Goal: Transaction & Acquisition: Purchase product/service

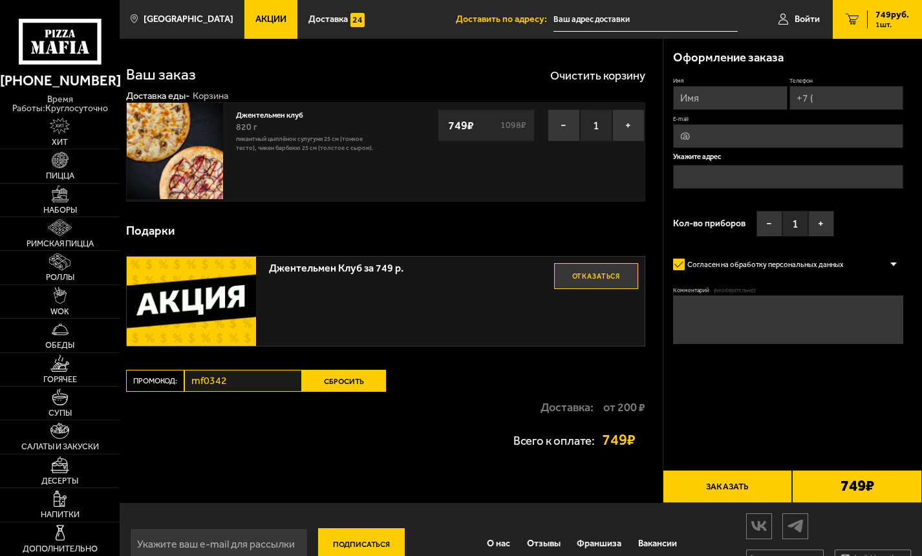
scroll to position [1, 0]
click at [621, 124] on button "+" at bounding box center [628, 125] width 32 height 32
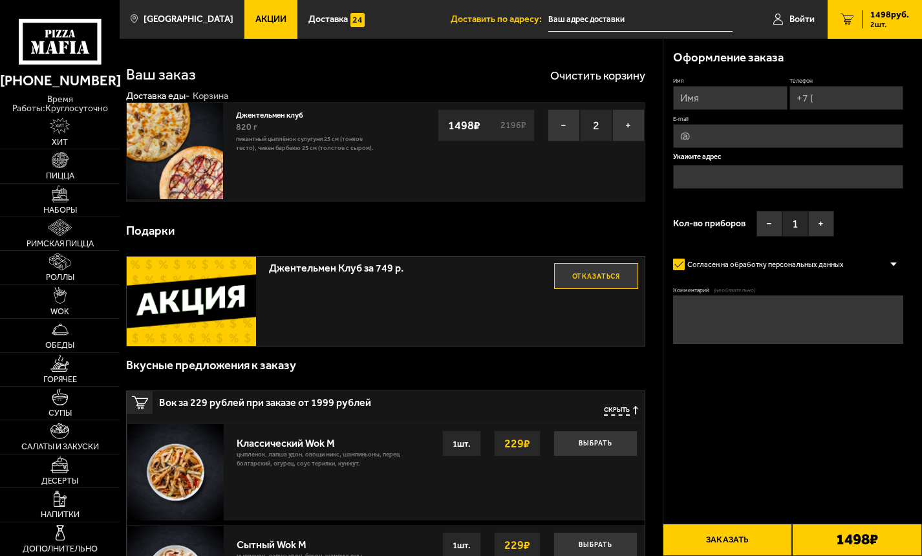
drag, startPoint x: 641, startPoint y: 401, endPoint x: 632, endPoint y: 403, distance: 9.1
click at [640, 401] on div "Вок за 229 рублей при заказе от 1999 рублей Скрыть" at bounding box center [386, 407] width 518 height 32
click at [616, 406] on span "Скрыть" at bounding box center [617, 410] width 26 height 9
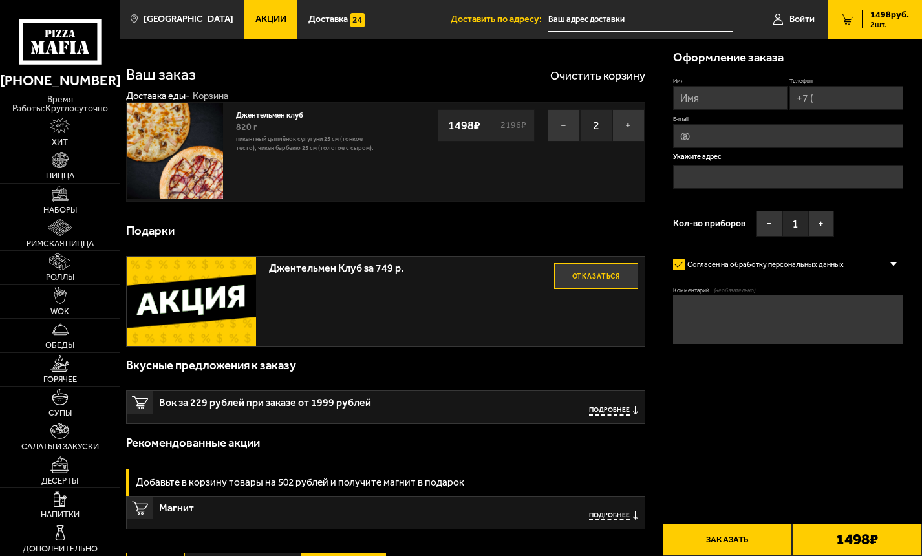
click at [597, 277] on button "Отказаться" at bounding box center [596, 276] width 84 height 26
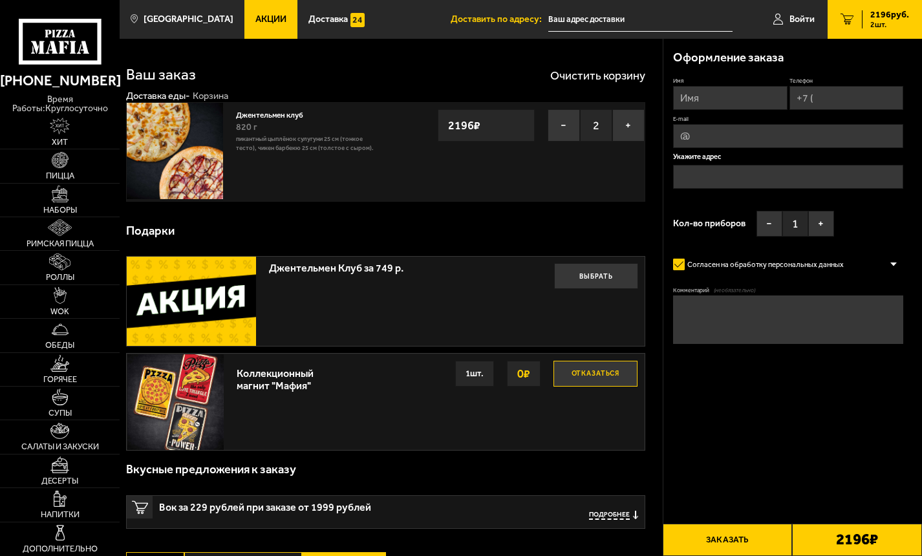
click at [574, 377] on button "Отказаться" at bounding box center [595, 374] width 84 height 26
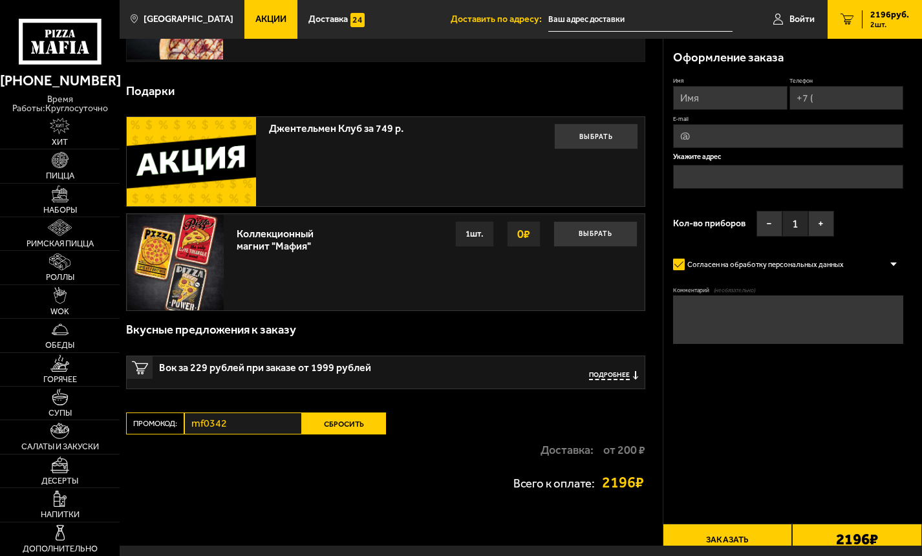
scroll to position [214, 0]
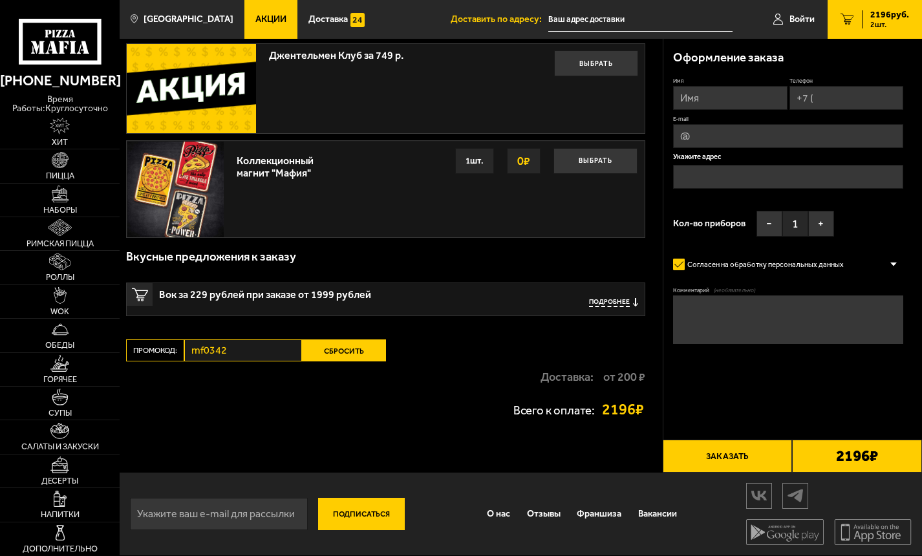
click at [334, 346] on button "Сбросить" at bounding box center [344, 350] width 84 height 22
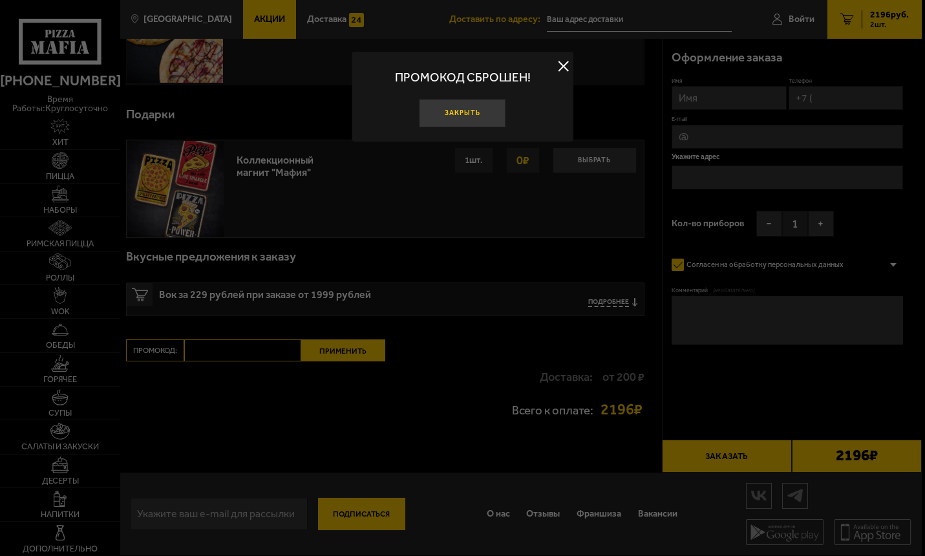
click at [481, 112] on button "Закрыть" at bounding box center [462, 113] width 87 height 29
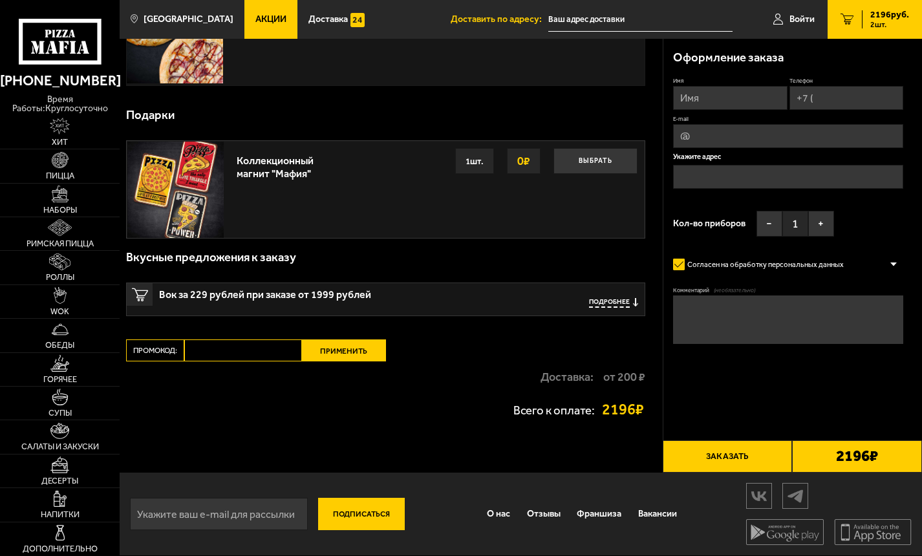
click at [250, 341] on input "Промокод:" at bounding box center [242, 350] width 117 height 22
paste input "—"
type input "—"
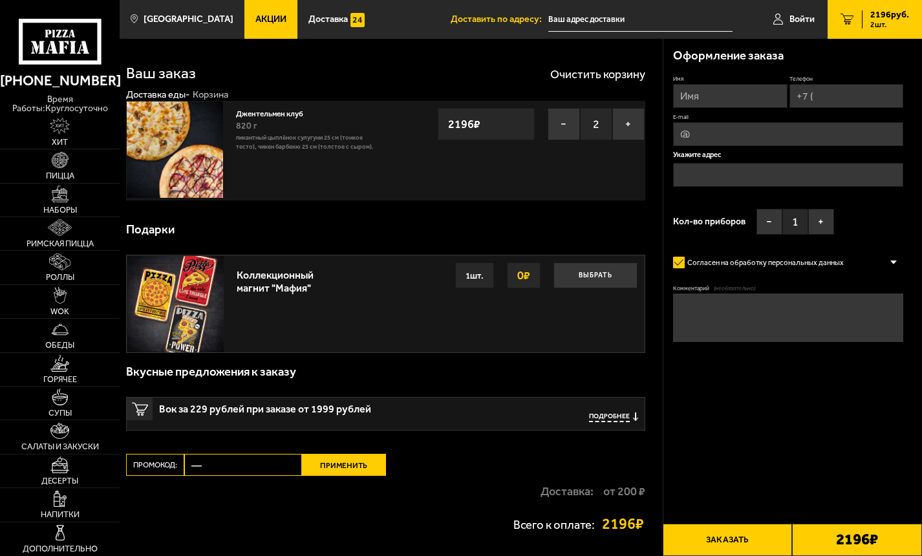
scroll to position [0, 0]
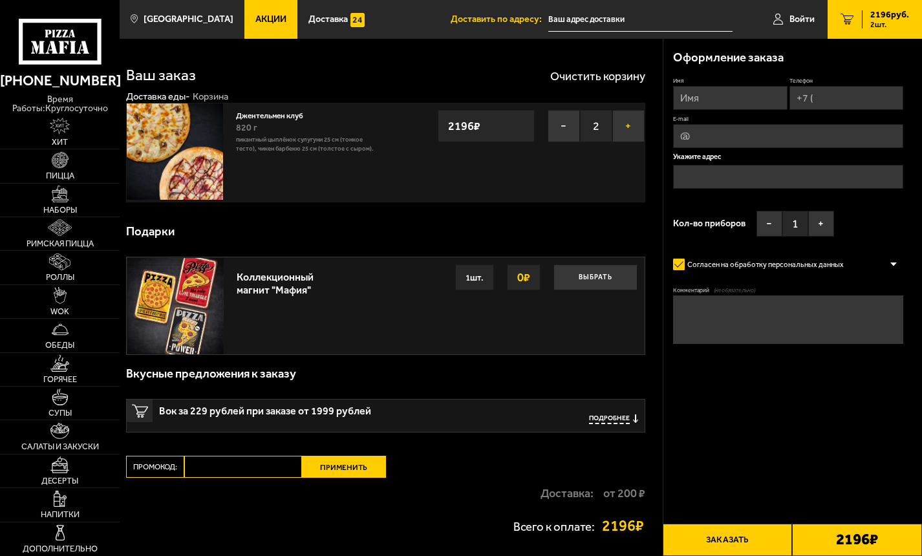
click at [641, 124] on button "+" at bounding box center [628, 126] width 32 height 32
click at [637, 124] on button "+" at bounding box center [628, 126] width 32 height 32
click at [578, 122] on button "−" at bounding box center [564, 126] width 32 height 32
click at [897, 382] on form "Имя Телефон E-mail Укажите адрес Кол-во приборов − 1 + Согласен на обработку пе…" at bounding box center [788, 239] width 231 height 324
click at [234, 463] on input "Промокод:" at bounding box center [242, 467] width 117 height 22
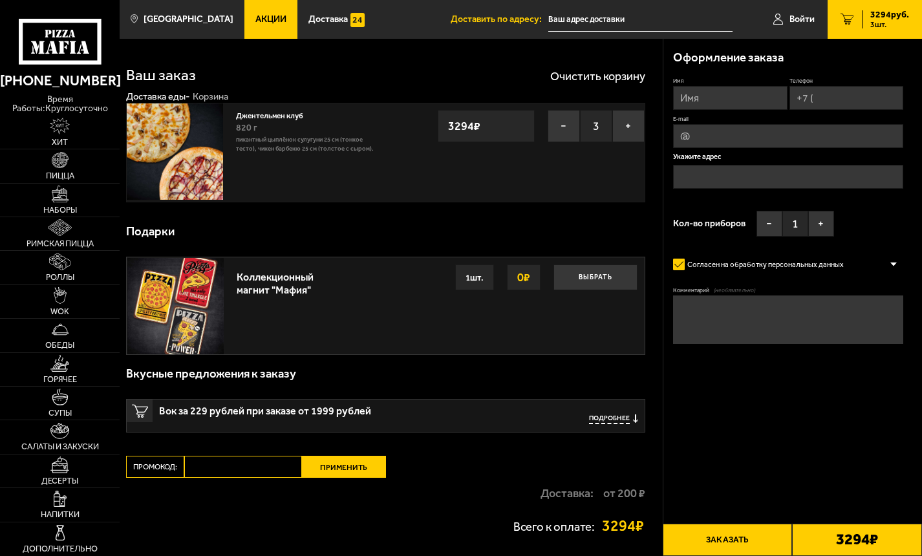
paste input "maf5055"
type input "maf5055"
click at [359, 469] on button "Применить" at bounding box center [344, 467] width 84 height 22
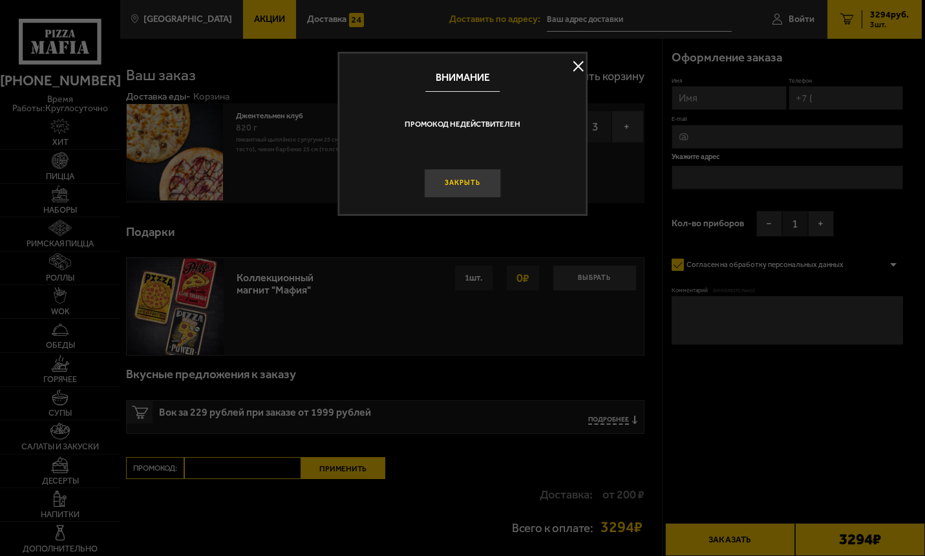
click at [454, 180] on button "Закрыть" at bounding box center [462, 183] width 77 height 29
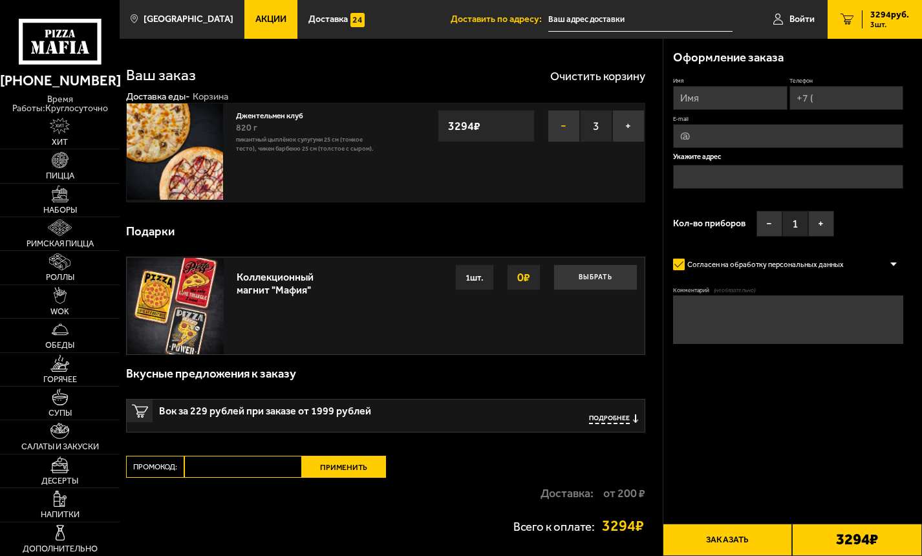
click at [573, 126] on button "−" at bounding box center [564, 126] width 32 height 32
click at [584, 78] on button "Очистить корзину" at bounding box center [597, 76] width 95 height 12
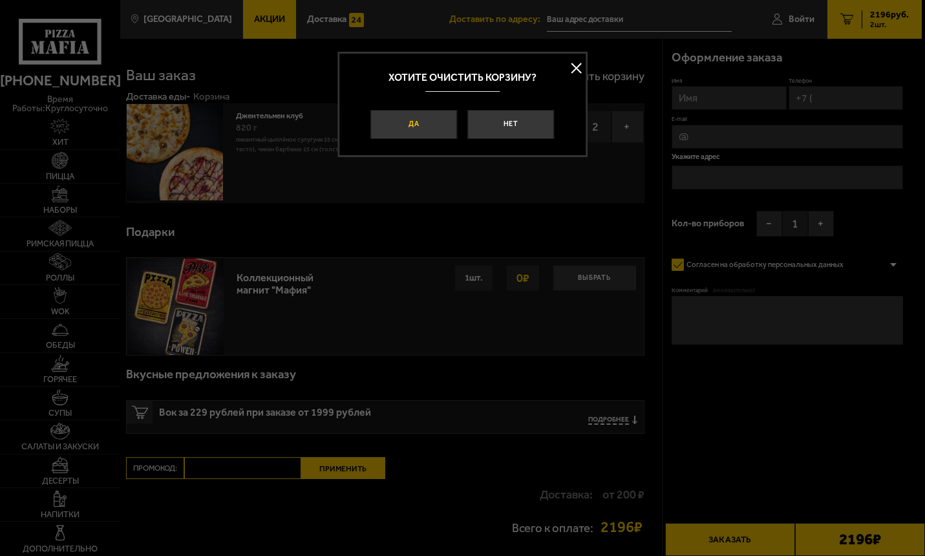
click at [453, 126] on button "Да" at bounding box center [413, 124] width 87 height 29
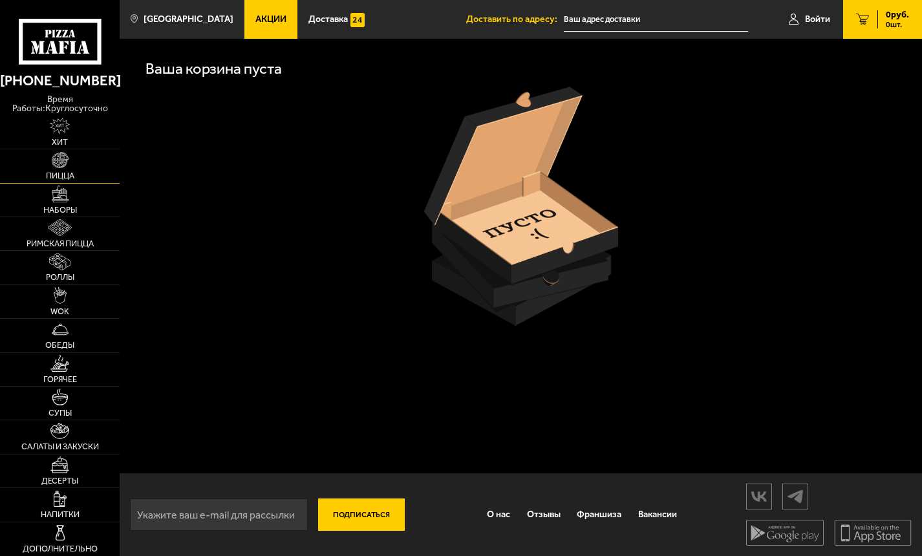
click at [56, 169] on link "Пицца" at bounding box center [60, 165] width 120 height 33
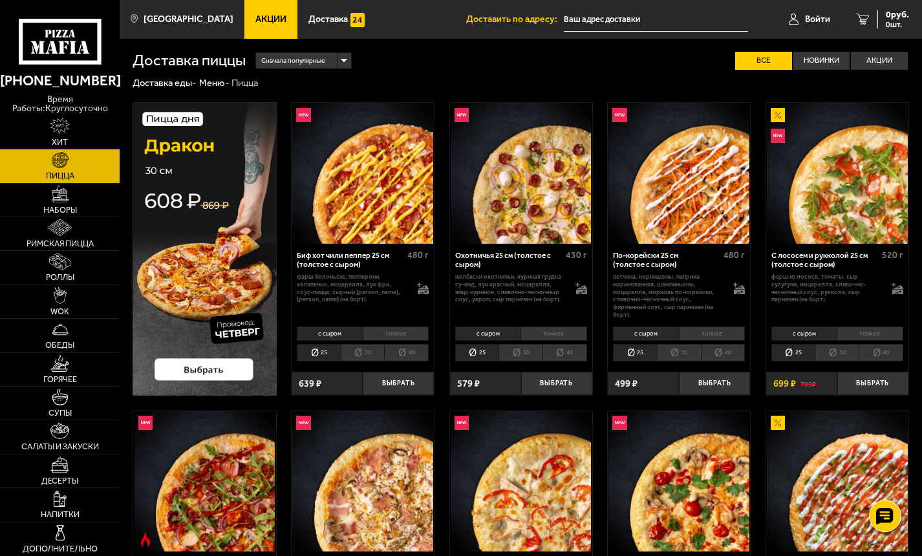
click at [417, 356] on li "40" at bounding box center [406, 352] width 45 height 17
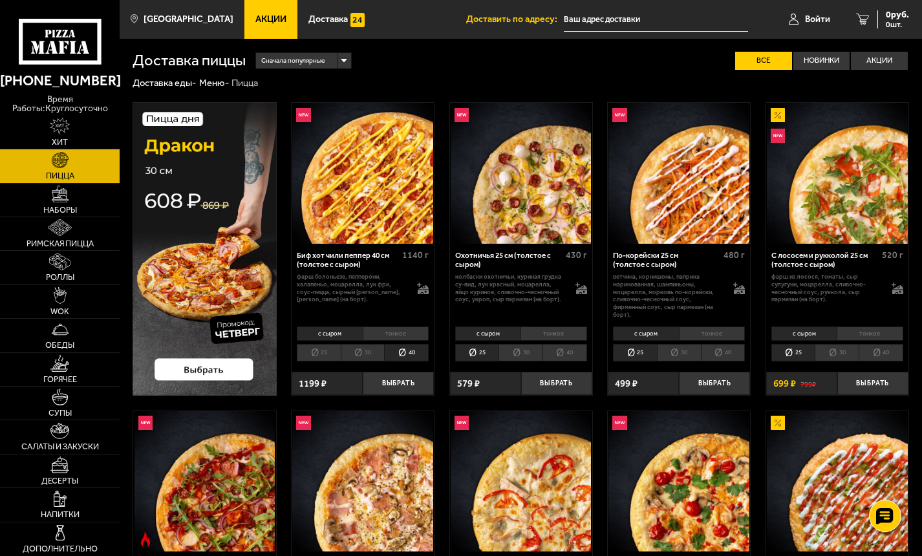
click at [368, 356] on li "30" at bounding box center [363, 352] width 44 height 17
click at [311, 348] on li "25" at bounding box center [319, 352] width 44 height 17
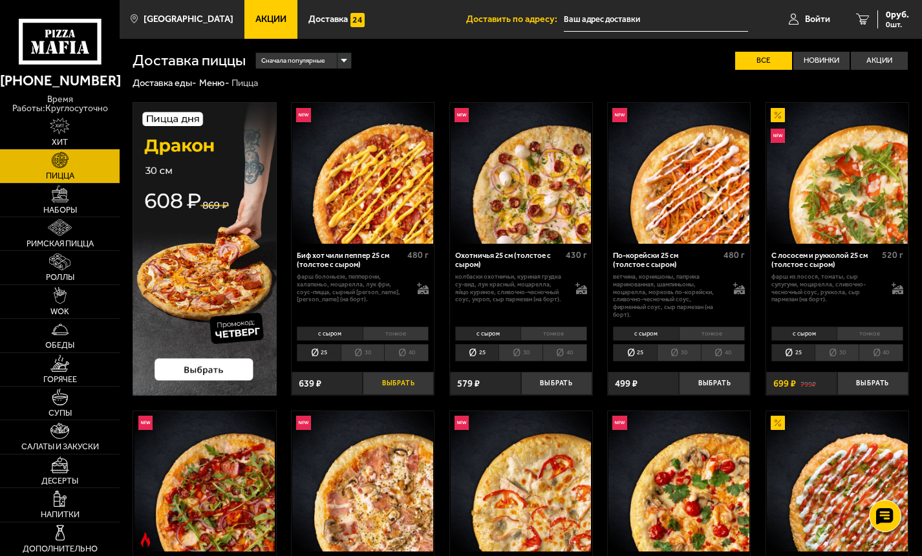
click at [396, 387] on button "Выбрать" at bounding box center [398, 383] width 71 height 23
click at [420, 382] on button "+" at bounding box center [422, 383] width 24 height 23
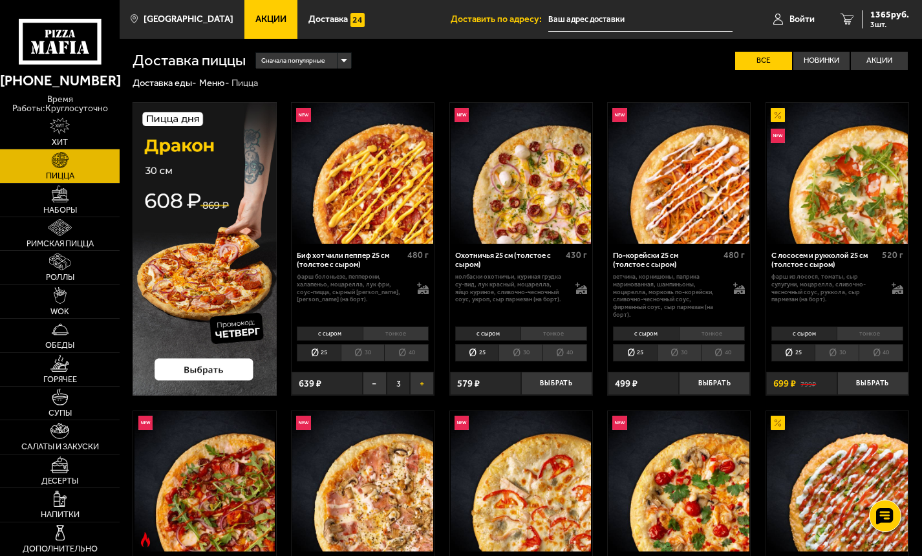
click at [420, 382] on button "+" at bounding box center [422, 383] width 24 height 23
click at [882, 17] on span "2730 руб." at bounding box center [889, 14] width 39 height 9
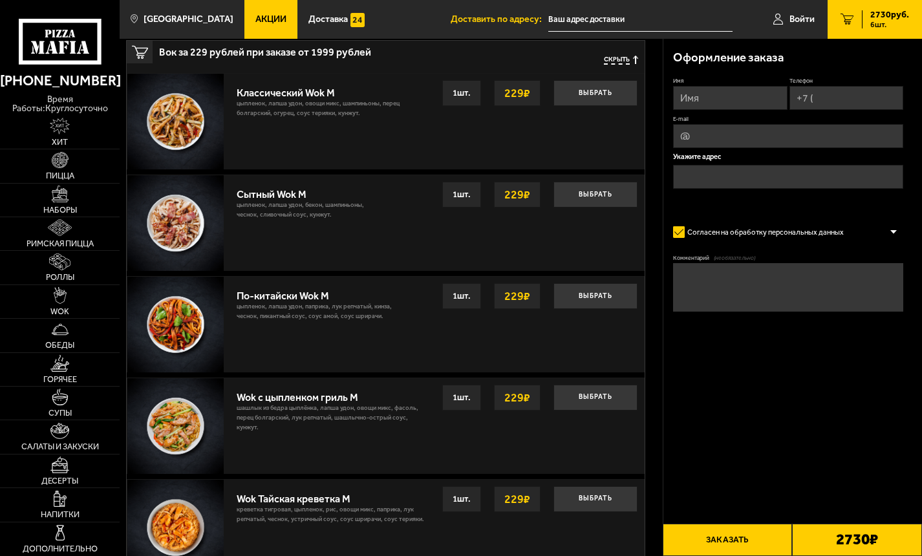
scroll to position [453, 0]
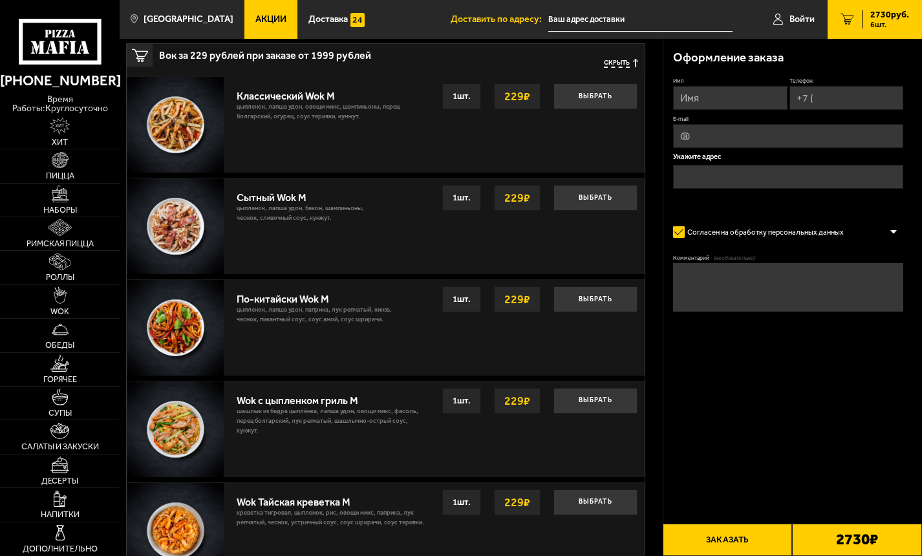
click at [615, 64] on span "Скрыть" at bounding box center [617, 63] width 26 height 9
click at [621, 65] on span "Скрыть" at bounding box center [617, 63] width 26 height 9
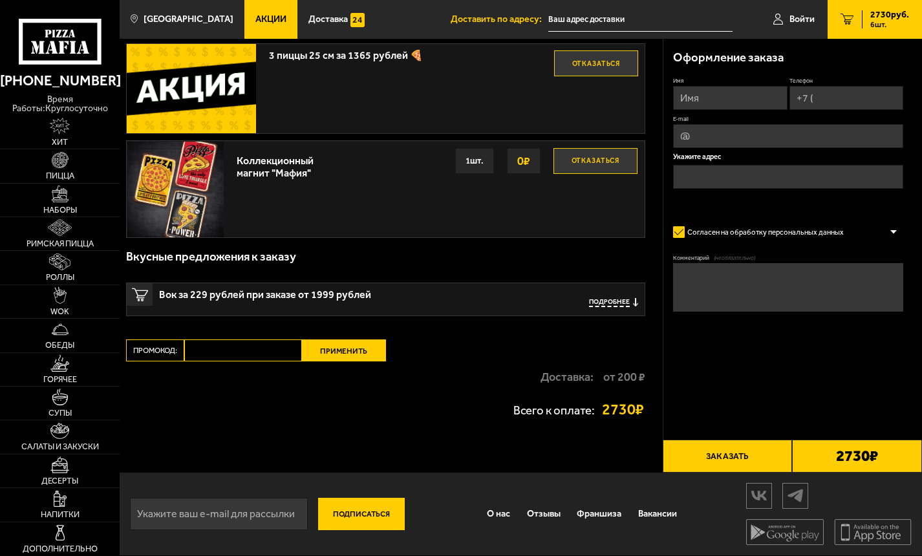
scroll to position [214, 0]
click at [264, 352] on input "Промокод:" at bounding box center [242, 350] width 117 height 22
paste input "maf5050"
type input "maf5050"
click at [336, 350] on button "Применить" at bounding box center [344, 350] width 84 height 22
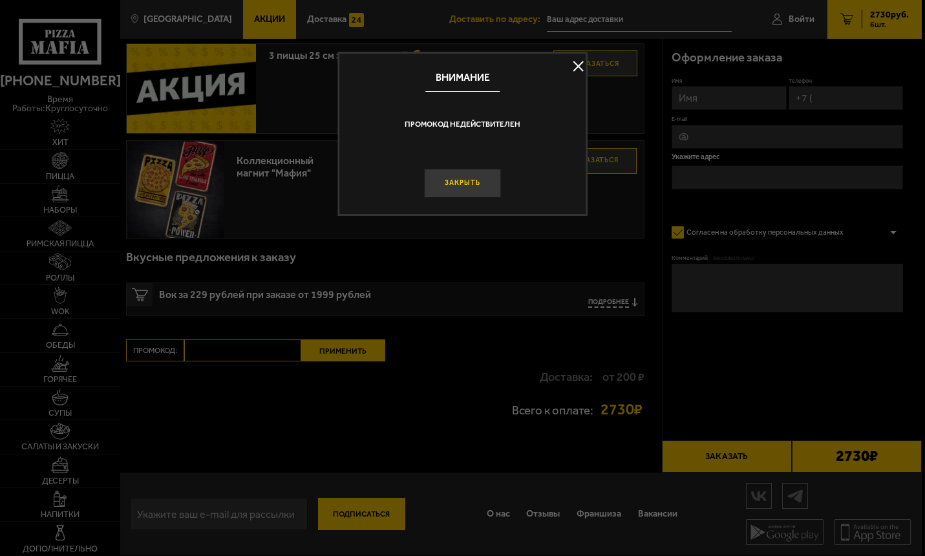
click at [474, 175] on button "Закрыть" at bounding box center [462, 183] width 77 height 29
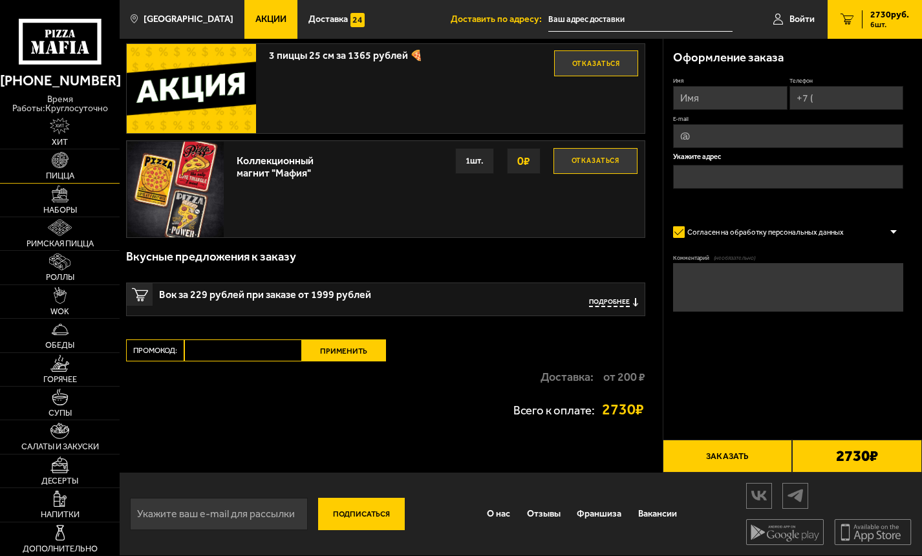
click at [60, 155] on img at bounding box center [60, 160] width 17 height 17
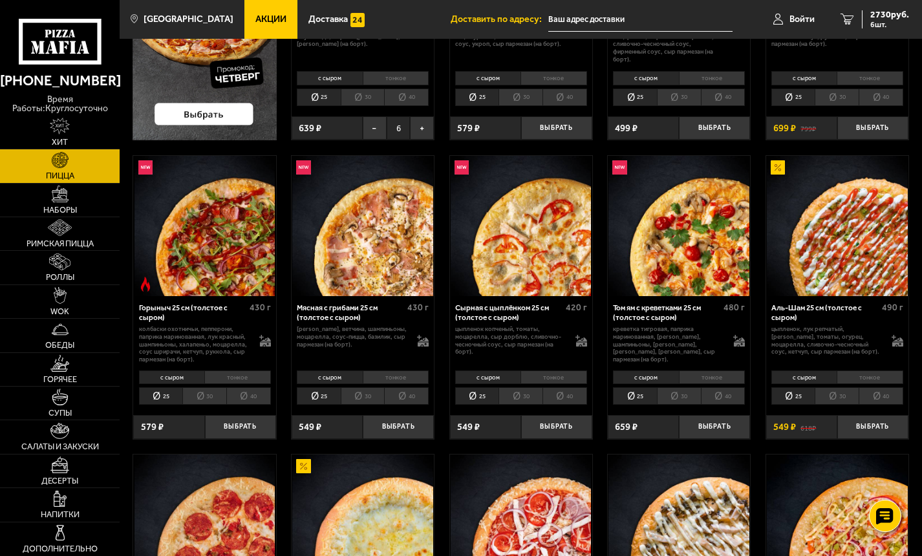
scroll to position [259, 0]
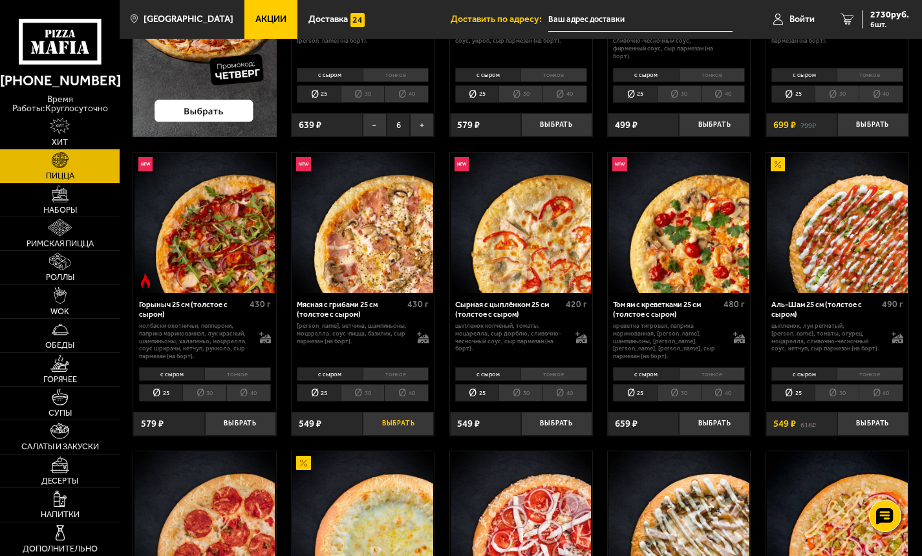
click at [392, 418] on button "Выбрать" at bounding box center [398, 423] width 71 height 23
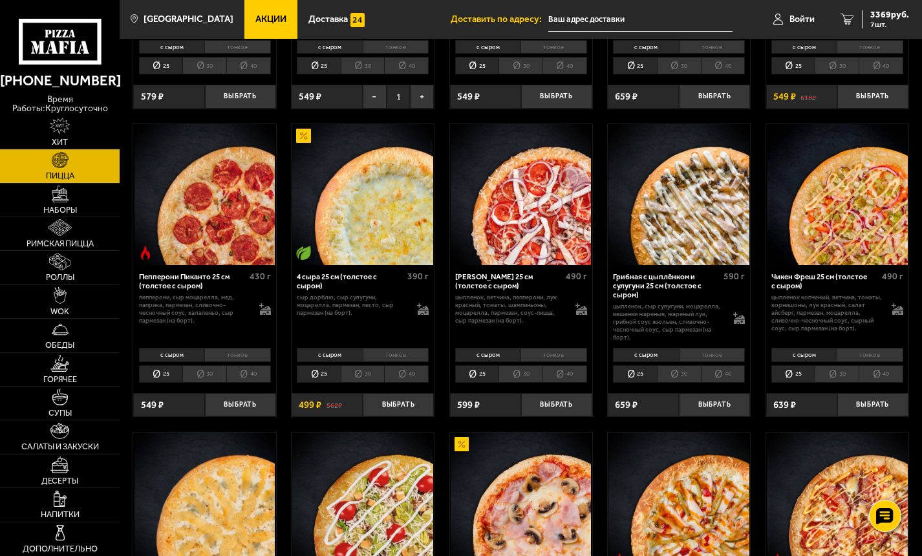
scroll to position [1195, 0]
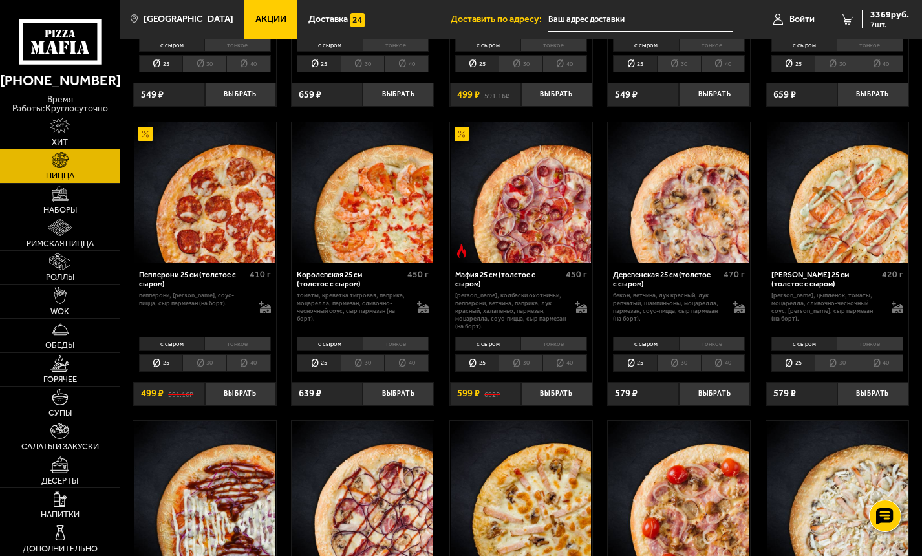
click at [833, 368] on li "30" at bounding box center [837, 362] width 44 height 17
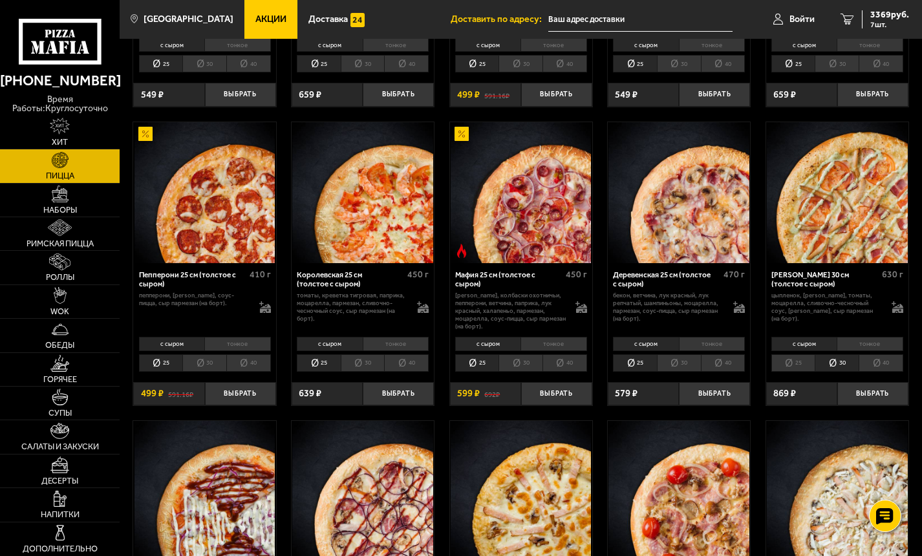
click at [860, 351] on li "тонкое" at bounding box center [869, 344] width 66 height 14
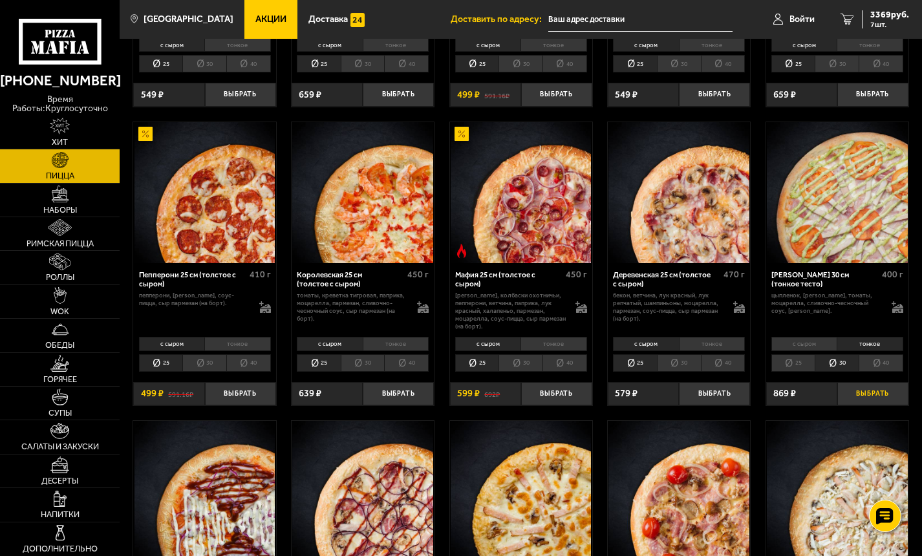
click at [864, 392] on button "Выбрать" at bounding box center [872, 393] width 71 height 23
click at [878, 10] on span "4238 руб." at bounding box center [889, 14] width 39 height 9
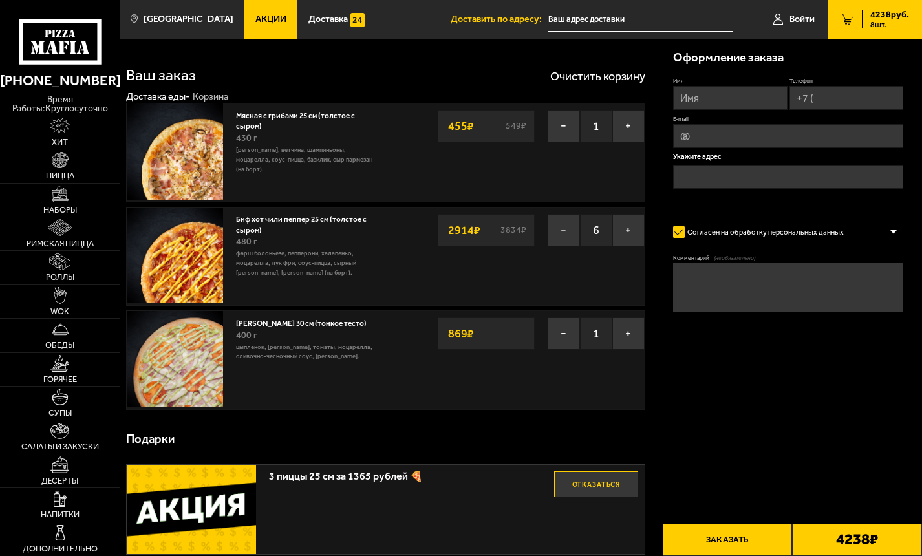
scroll to position [388, 0]
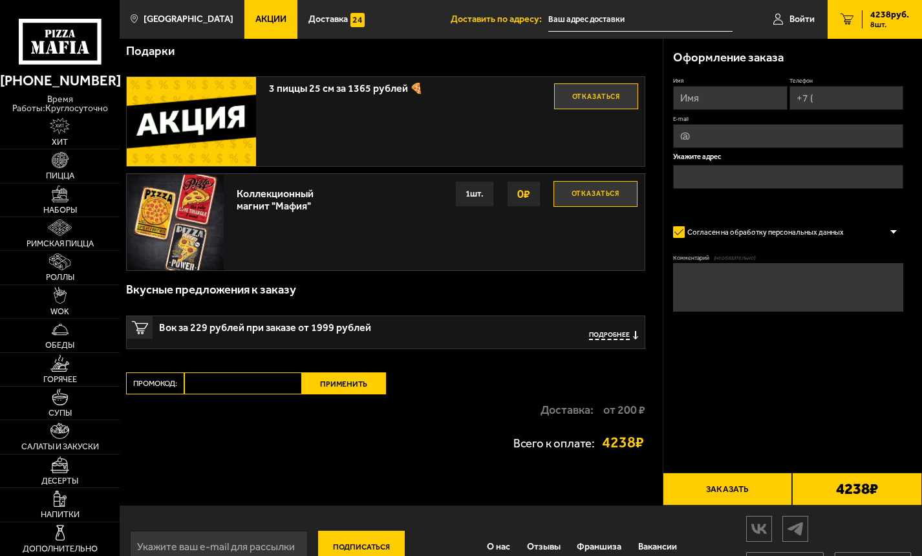
click at [331, 392] on button "Применить" at bounding box center [344, 383] width 84 height 22
click at [255, 385] on input "Промокод:" at bounding box center [242, 383] width 117 height 22
paste input "week"
type input "week"
click at [340, 385] on button "Применить" at bounding box center [344, 383] width 84 height 22
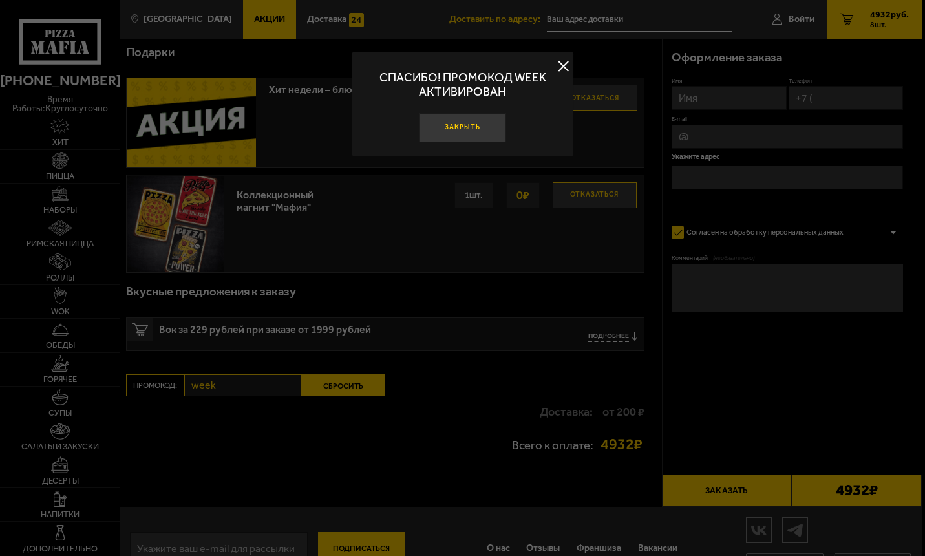
click at [473, 127] on button "Закрыть" at bounding box center [462, 127] width 87 height 29
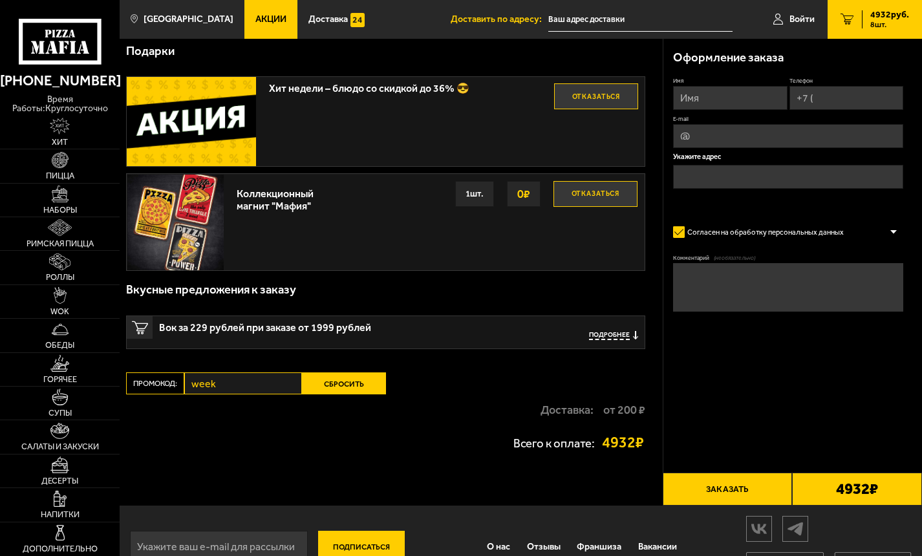
click at [332, 383] on button "Сбросить" at bounding box center [344, 383] width 84 height 22
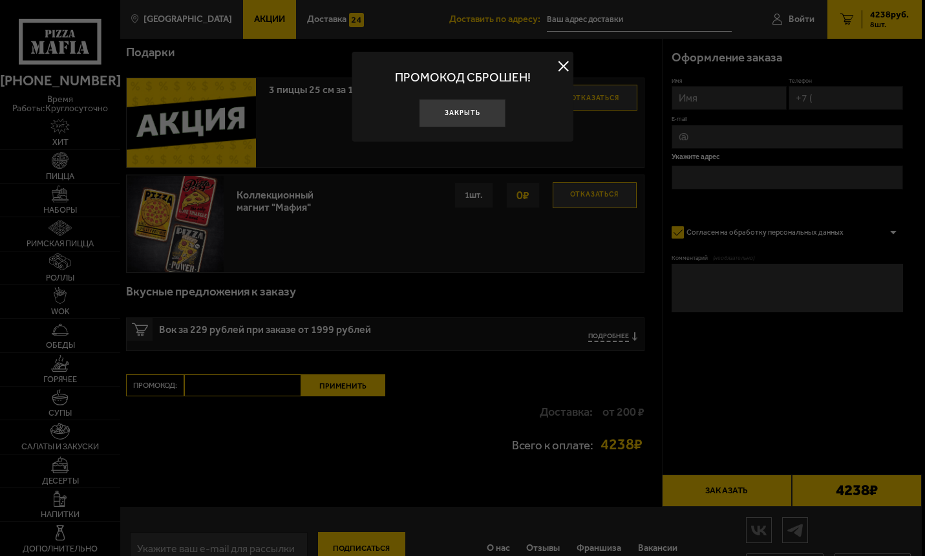
click at [211, 388] on div at bounding box center [462, 278] width 925 height 556
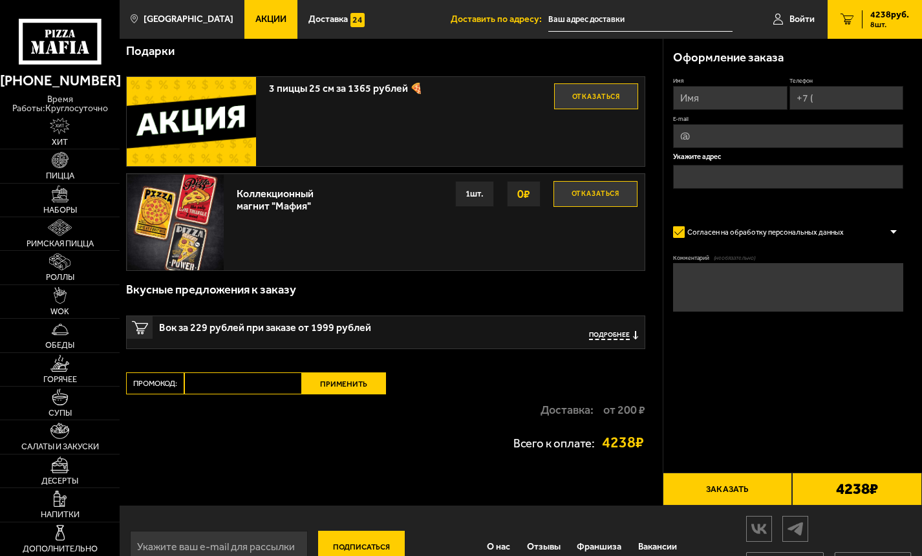
click at [253, 394] on input "Промокод:" at bounding box center [242, 383] width 117 height 22
paste input "ТАКСИ"
type input "ТАКСИ"
click at [328, 390] on button "Применить" at bounding box center [344, 383] width 84 height 22
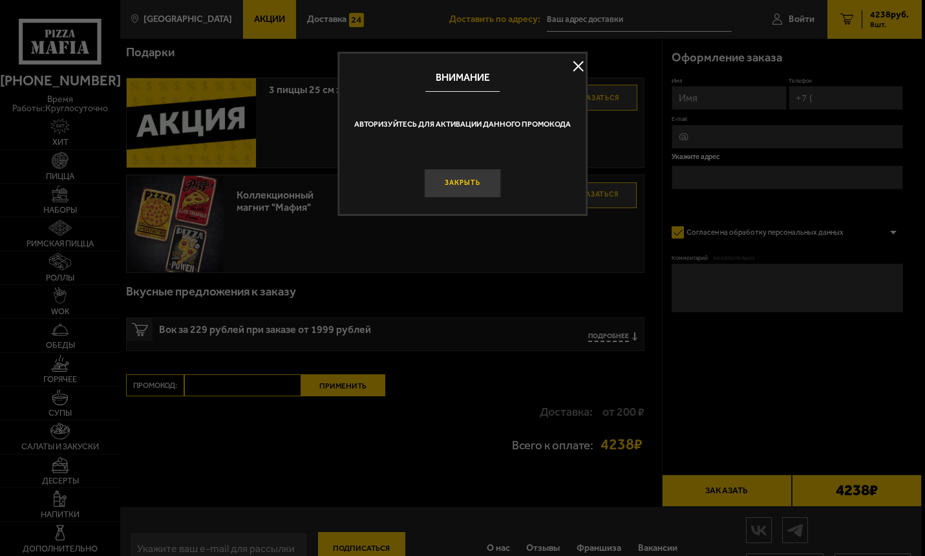
click at [480, 183] on button "Закрыть" at bounding box center [462, 183] width 77 height 29
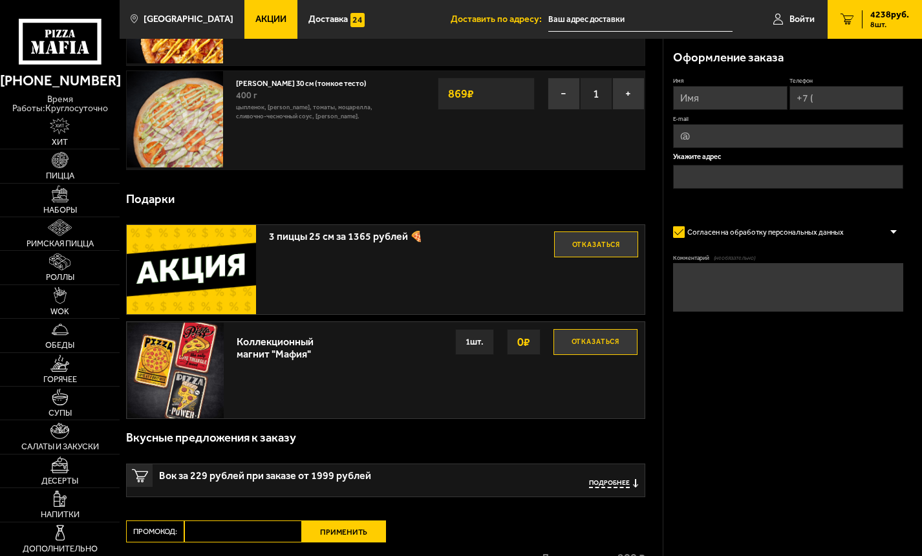
scroll to position [129, 0]
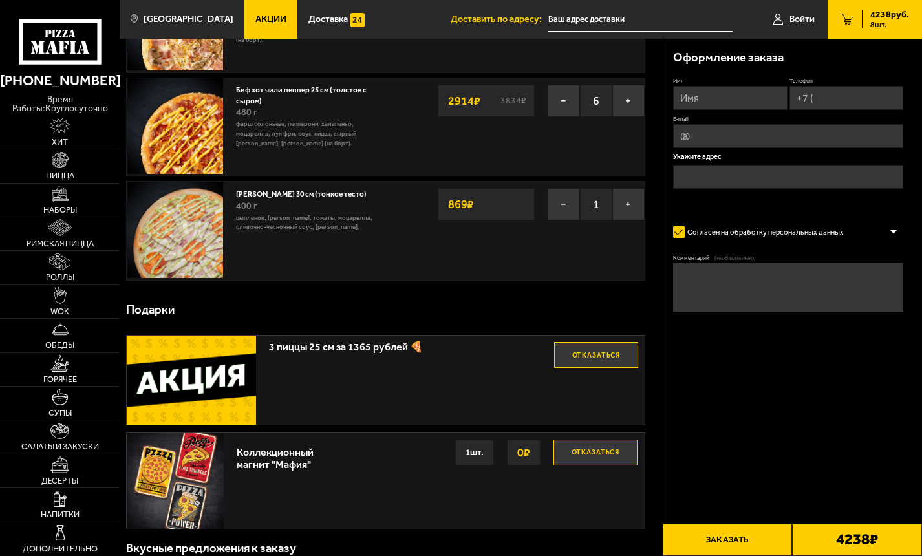
click at [747, 100] on input "Имя" at bounding box center [730, 98] width 114 height 24
click at [698, 102] on input "Имя" at bounding box center [730, 98] width 114 height 24
type input "ТЕСТ"
click at [825, 94] on input "Телефон" at bounding box center [846, 98] width 114 height 24
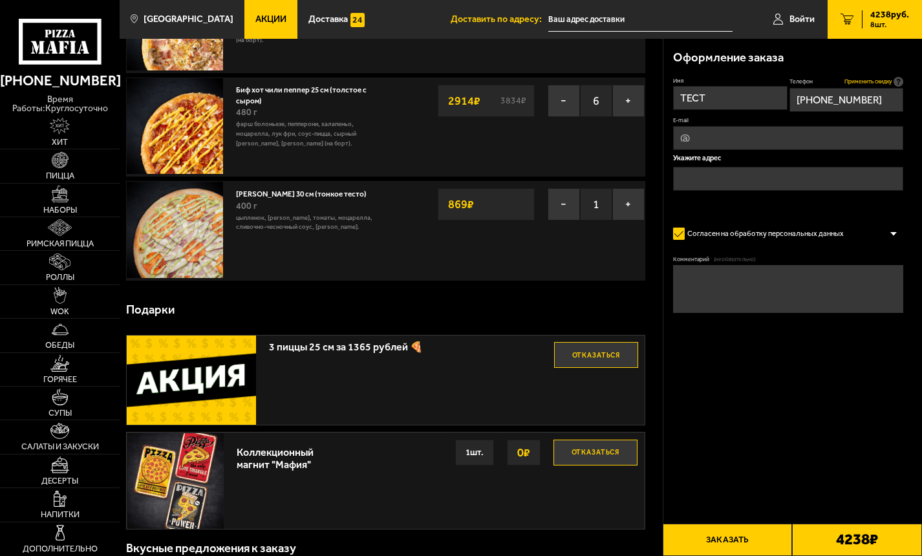
type input "[PHONE_NUMBER]"
click at [876, 79] on span "Применить скидку" at bounding box center [867, 82] width 47 height 8
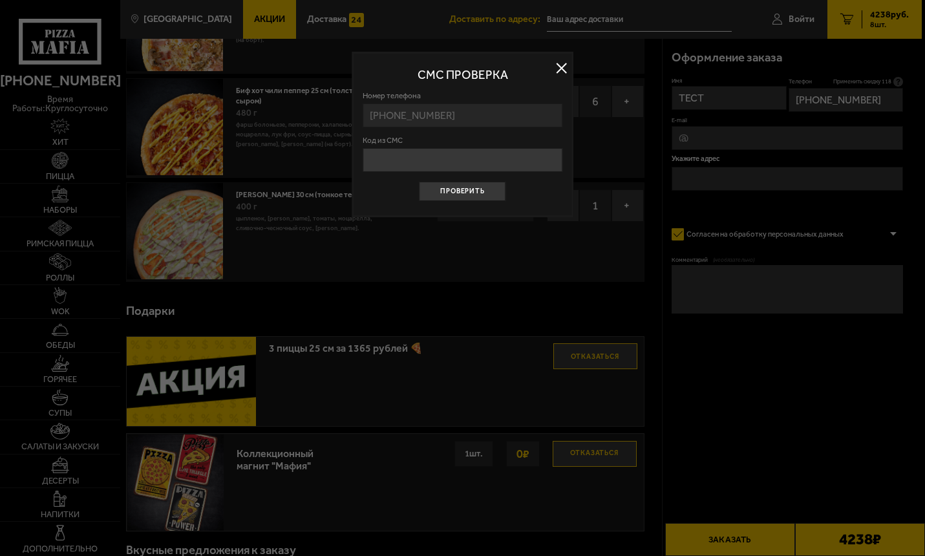
click at [407, 160] on input "Код из СМС" at bounding box center [463, 160] width 200 height 24
type input "501014"
click at [440, 195] on button "Проверить" at bounding box center [462, 191] width 87 height 19
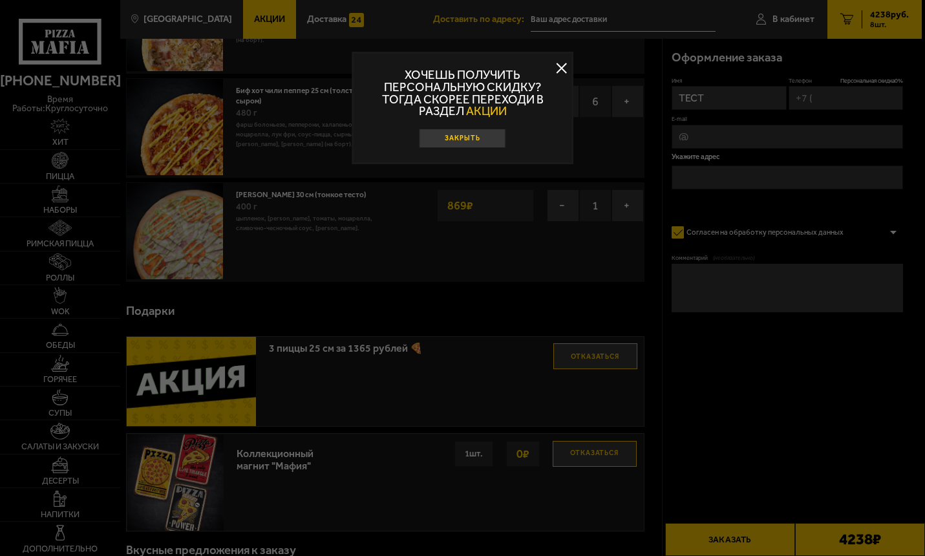
click at [462, 141] on button "Закрыть" at bounding box center [462, 138] width 87 height 19
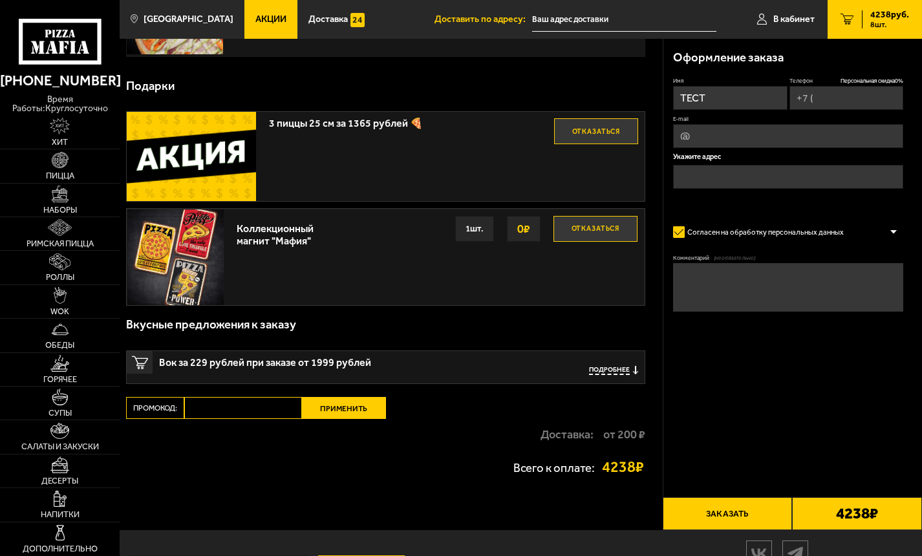
scroll to position [388, 0]
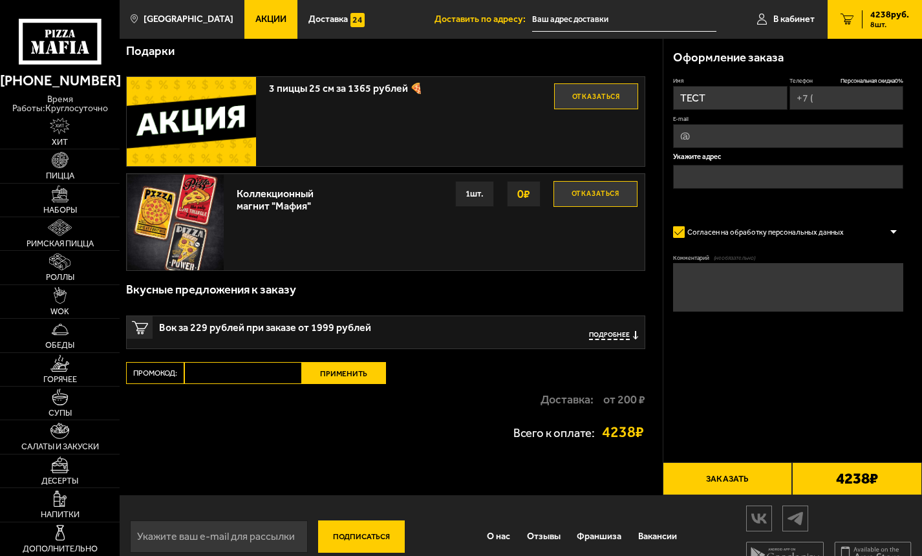
click at [270, 368] on input "Промокод:" at bounding box center [242, 373] width 117 height 22
paste input "ТАКСИ"
type input "ТАКСИ"
click at [342, 378] on button "Применить" at bounding box center [344, 373] width 84 height 22
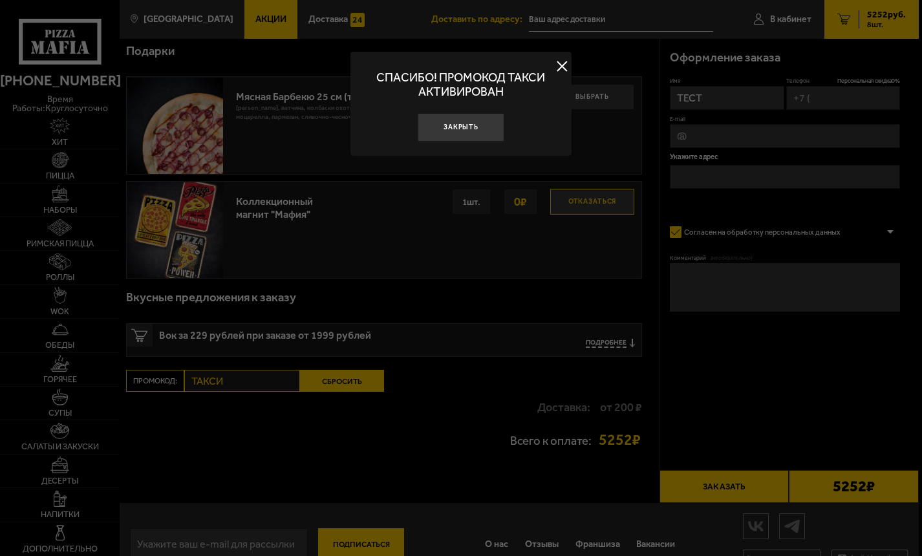
scroll to position [381, 0]
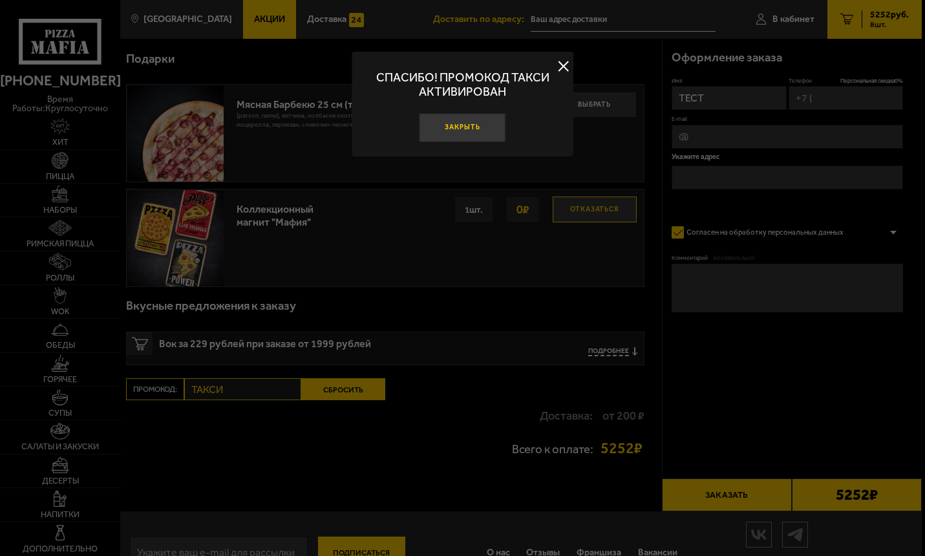
click at [475, 136] on button "Закрыть" at bounding box center [462, 127] width 87 height 29
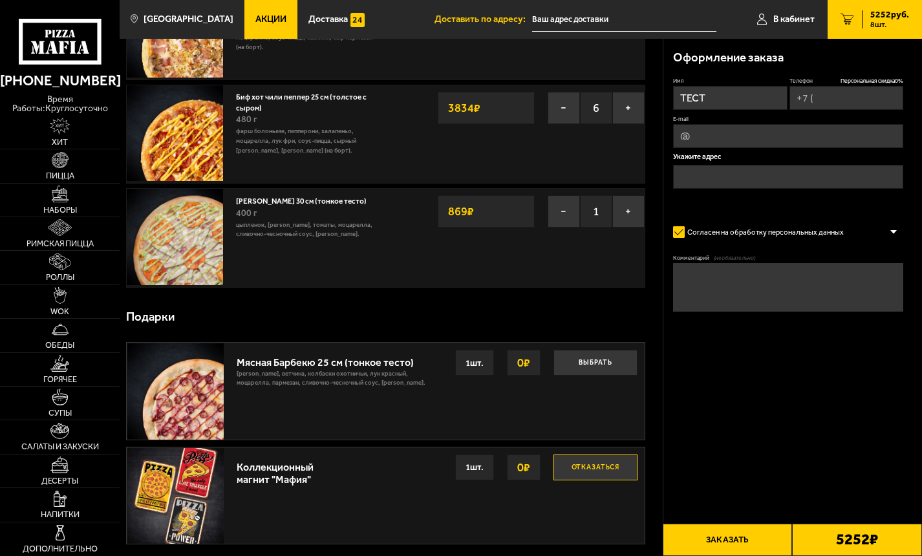
scroll to position [123, 0]
